Goal: Task Accomplishment & Management: Manage account settings

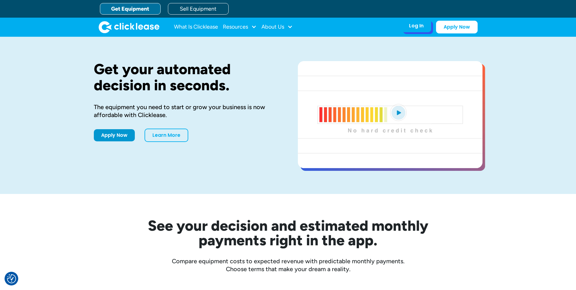
click at [418, 27] on div "Log In" at bounding box center [416, 26] width 15 height 6
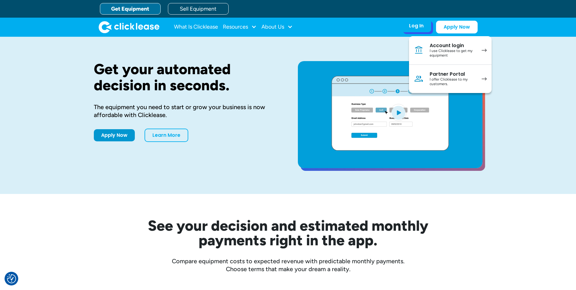
click at [440, 48] on div "Account login" at bounding box center [452, 45] width 46 height 6
